Goal: Transaction & Acquisition: Purchase product/service

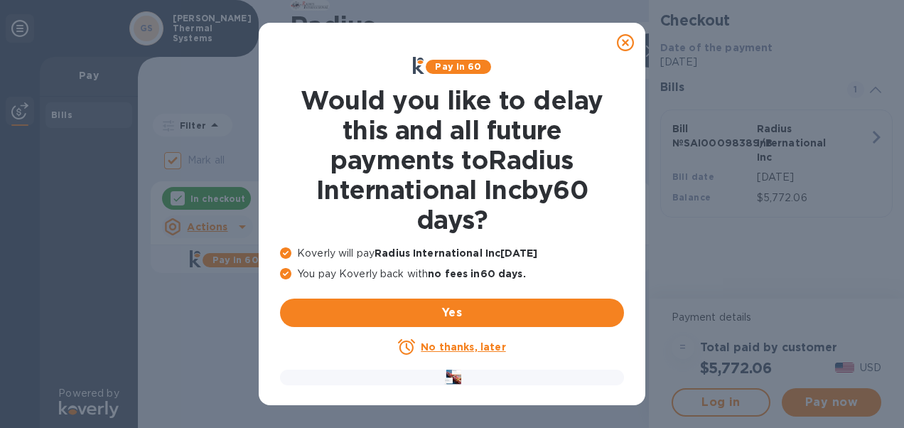
click at [479, 346] on u "No thanks, later" at bounding box center [463, 346] width 85 height 11
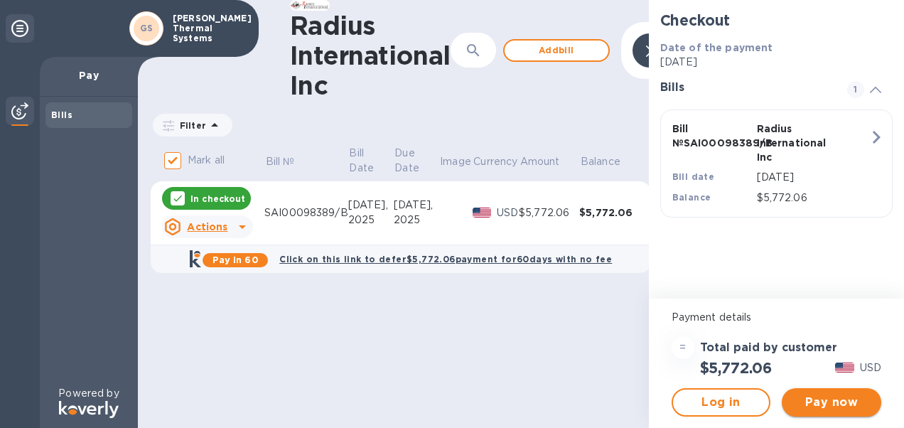
click at [828, 402] on span "Pay now" at bounding box center [832, 402] width 77 height 17
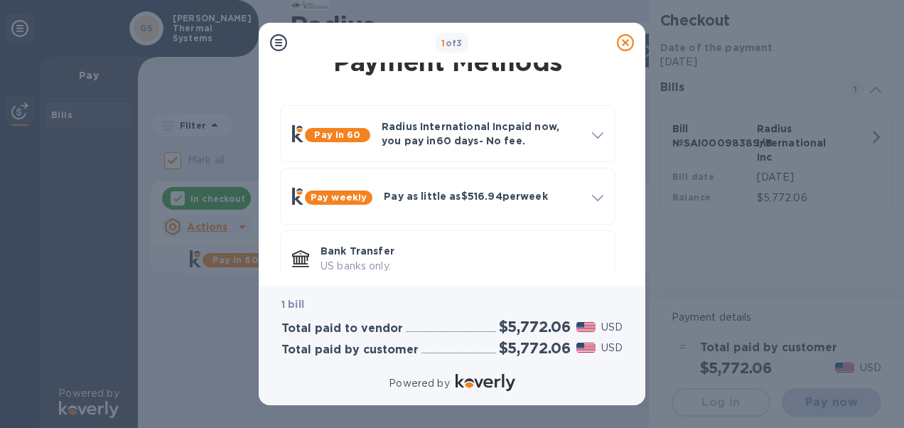
scroll to position [21, 0]
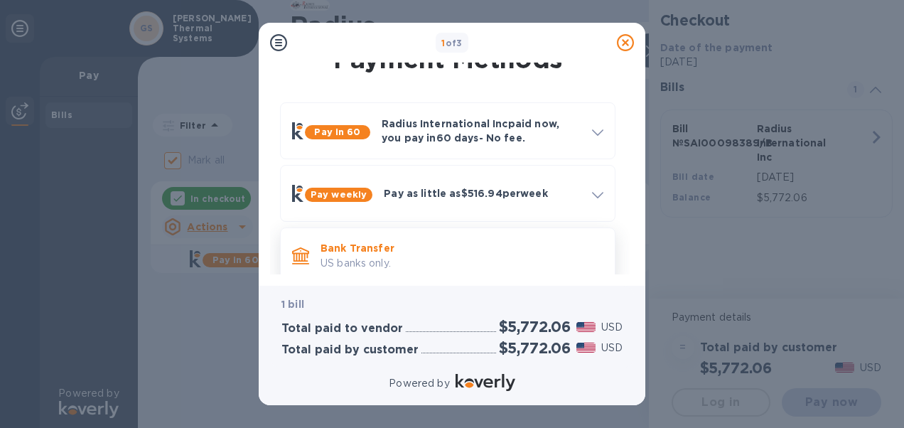
click at [362, 247] on p "Bank Transfer" at bounding box center [462, 248] width 283 height 14
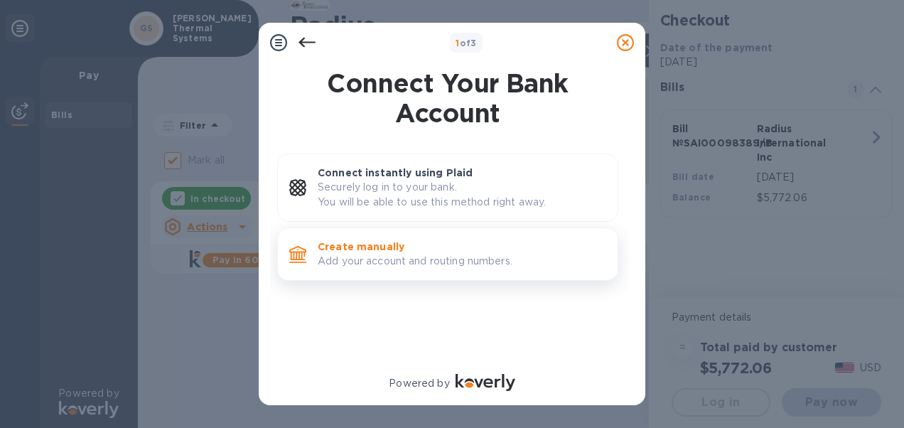
click at [380, 245] on p "Create manually" at bounding box center [462, 247] width 289 height 14
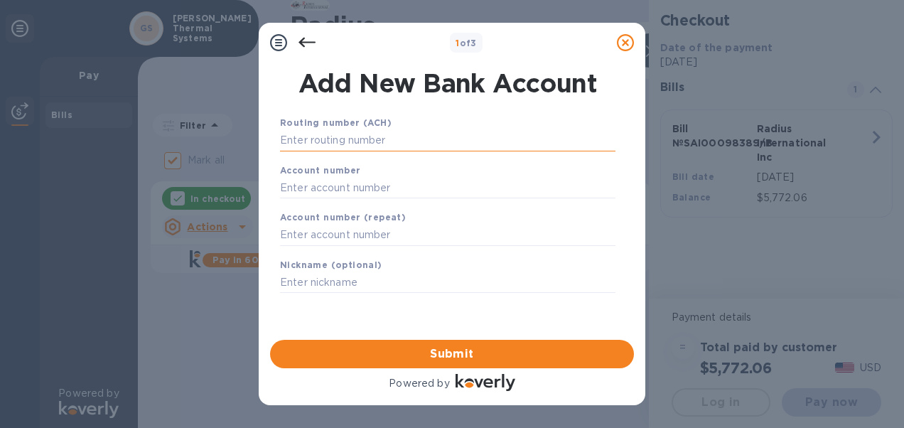
click at [361, 134] on input "text" at bounding box center [448, 140] width 336 height 21
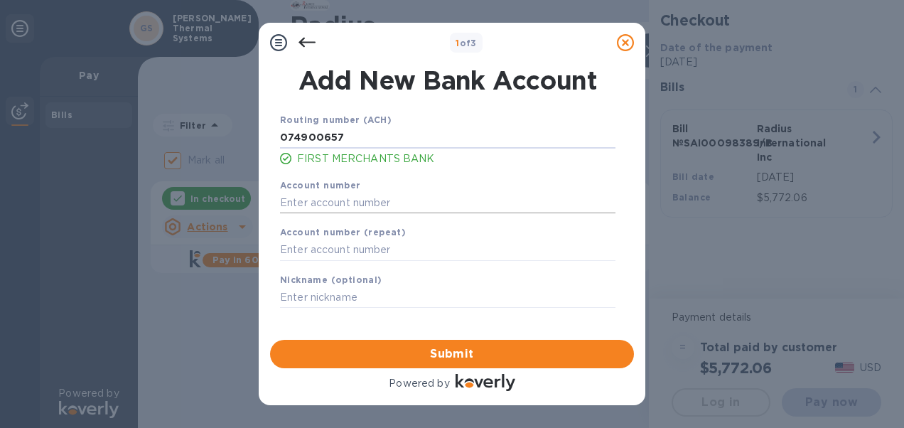
type input "074900657"
click at [418, 208] on input "text" at bounding box center [448, 202] width 336 height 21
type input "9001516954"
click at [456, 234] on div "Account number (repeat)" at bounding box center [447, 243] width 347 height 48
click at [324, 249] on input "text" at bounding box center [448, 250] width 336 height 21
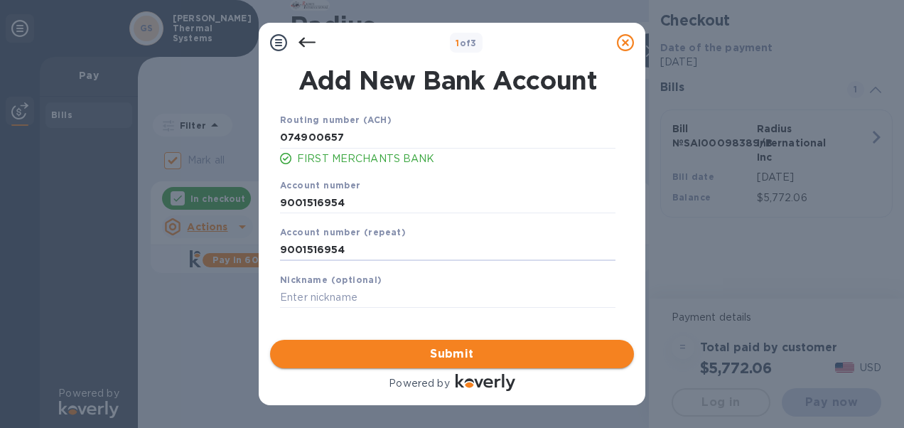
type input "9001516954"
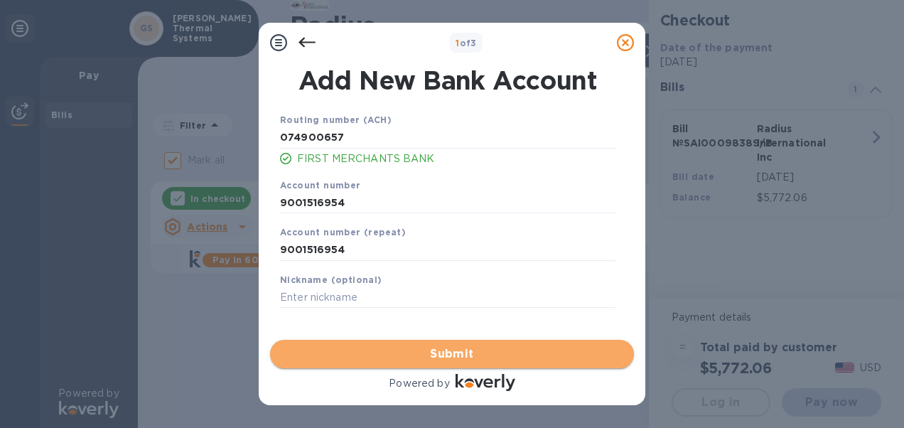
click at [448, 350] on span "Submit" at bounding box center [452, 354] width 341 height 17
